Goal: Task Accomplishment & Management: Manage account settings

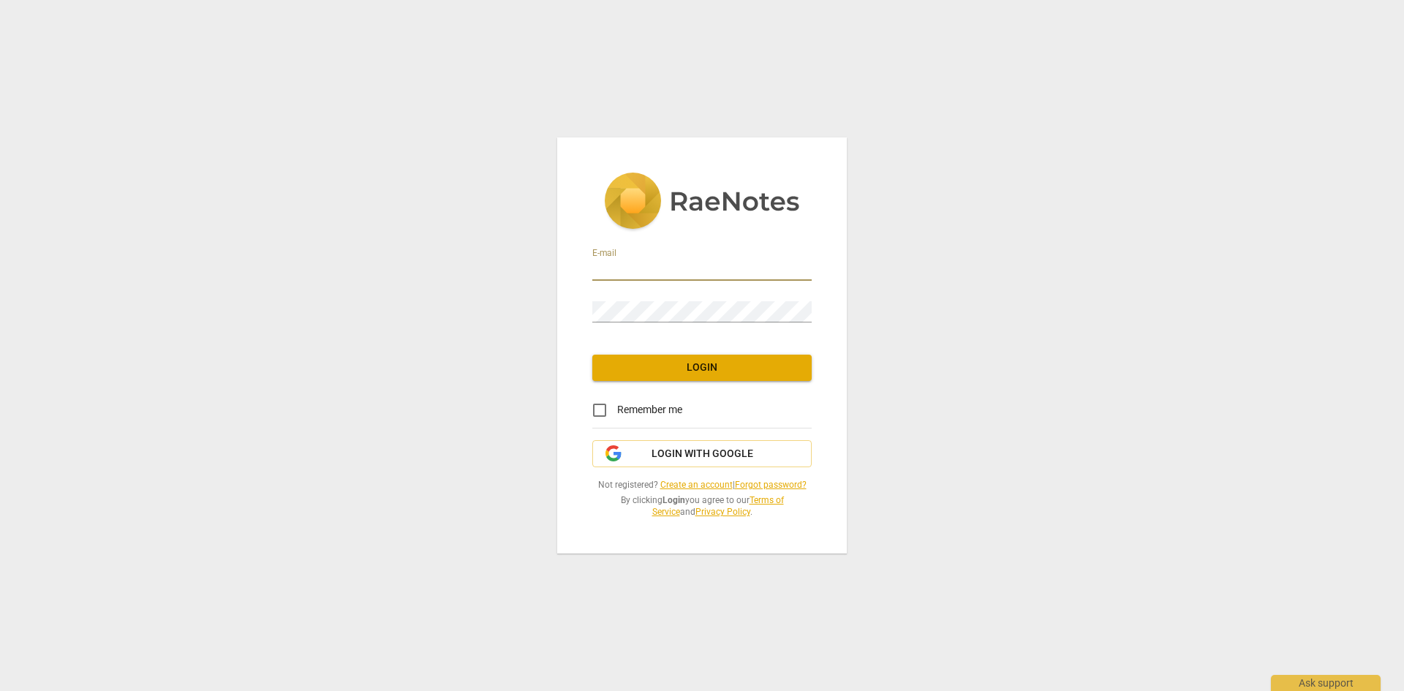
click at [632, 260] on input "email" at bounding box center [701, 270] width 219 height 21
type input "[PERSON_NAME][EMAIL_ADDRESS][DOMAIN_NAME]"
click at [713, 366] on span "Login" at bounding box center [702, 368] width 196 height 15
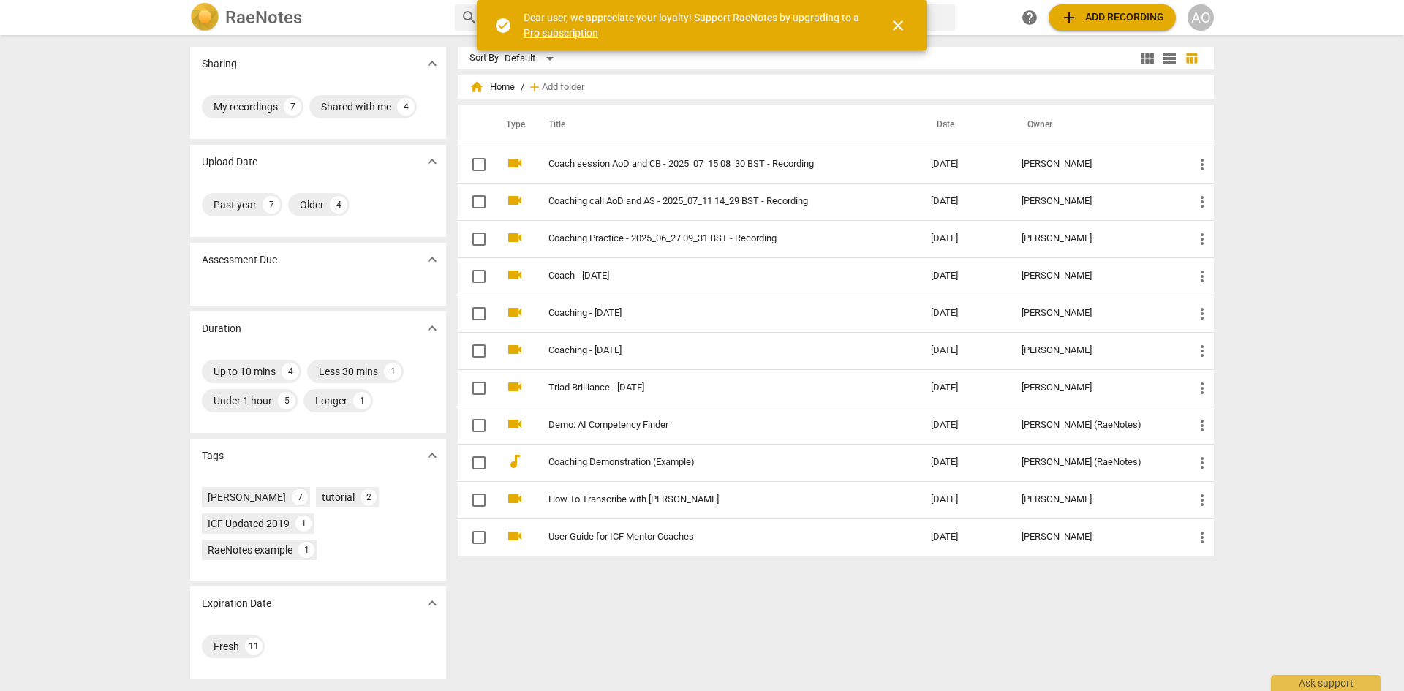
click at [1202, 23] on div "AO" at bounding box center [1201, 17] width 26 height 26
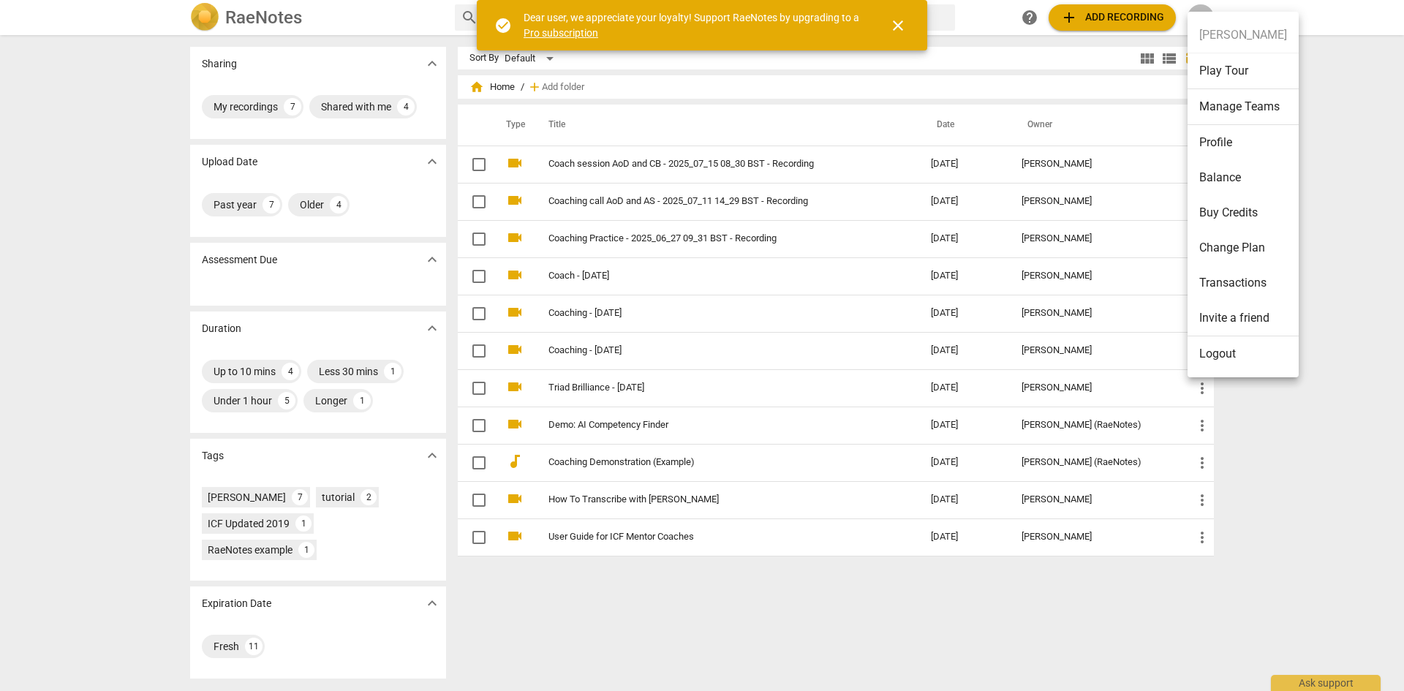
click at [1241, 138] on li "Profile" at bounding box center [1243, 142] width 111 height 35
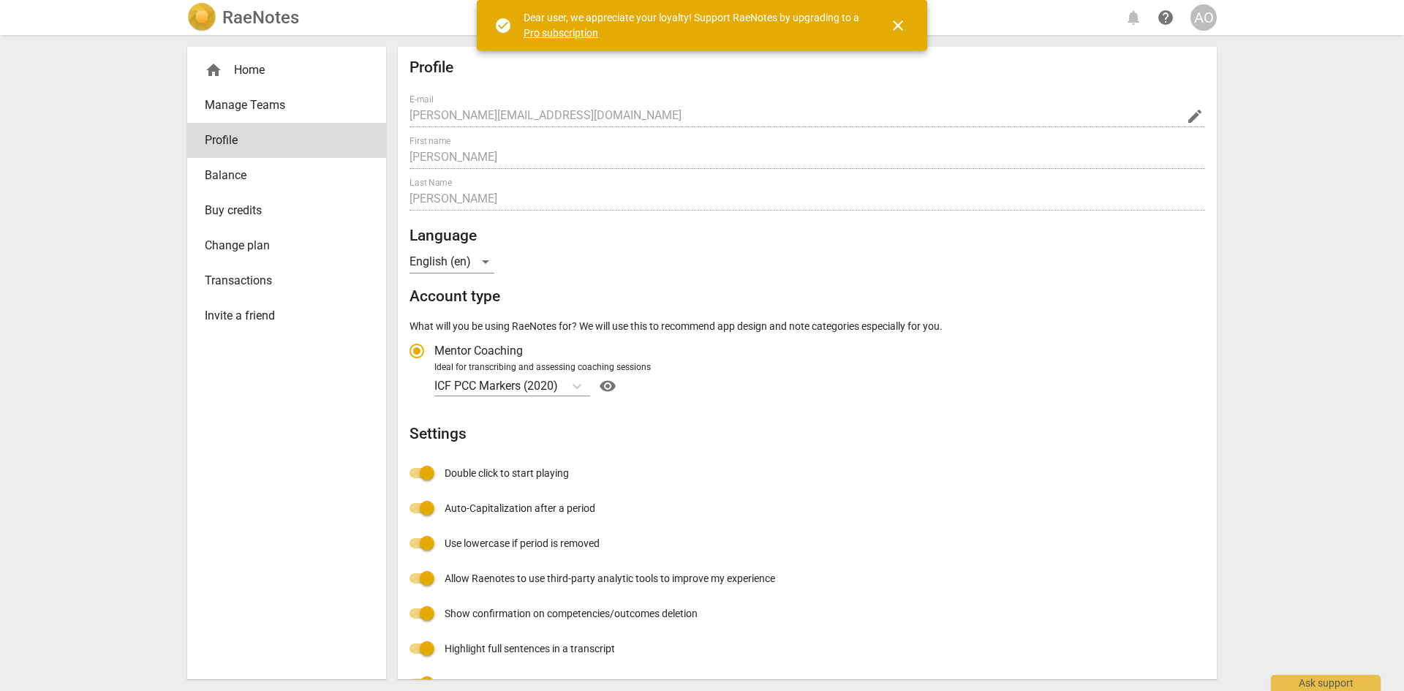
radio input "false"
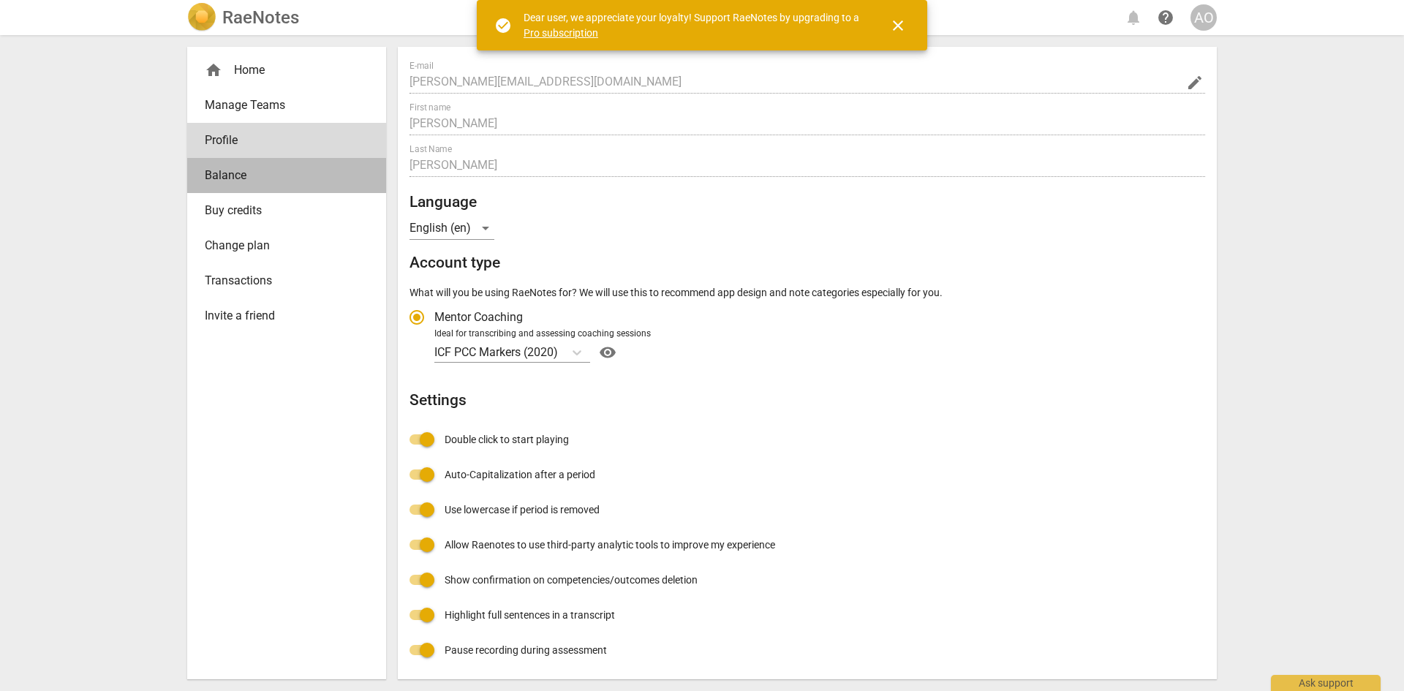
click at [250, 176] on span "Balance" at bounding box center [281, 176] width 152 height 18
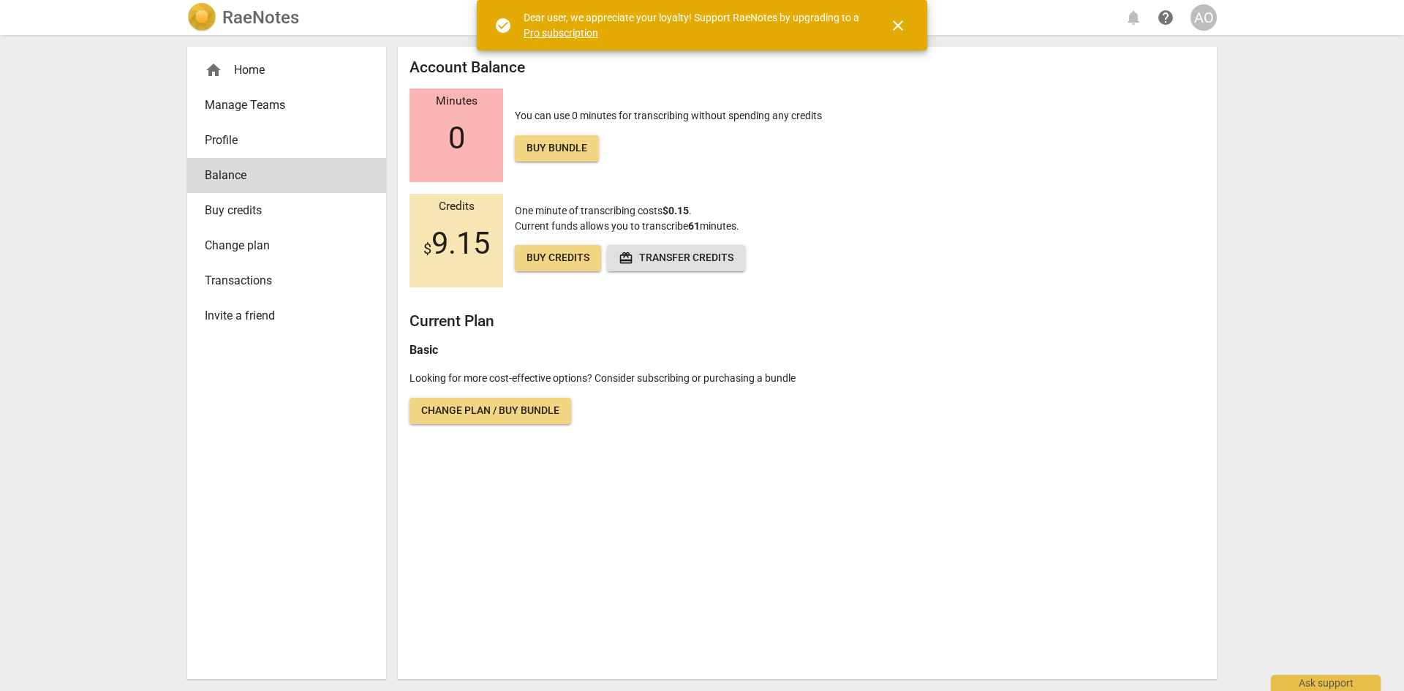
click at [471, 411] on span "Change plan / Buy bundle" at bounding box center [490, 411] width 138 height 15
